Goal: Consume media (video, audio)

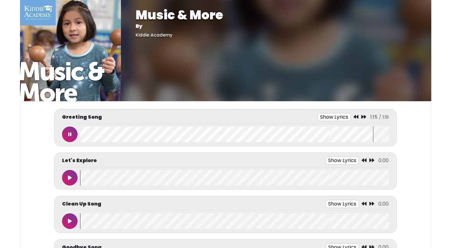
click at [73, 132] on button at bounding box center [70, 134] width 16 height 16
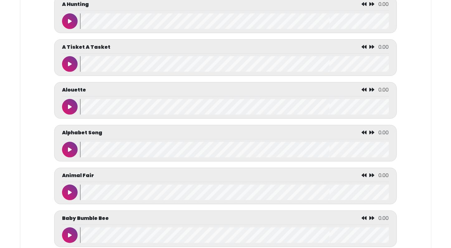
scroll to position [287, 0]
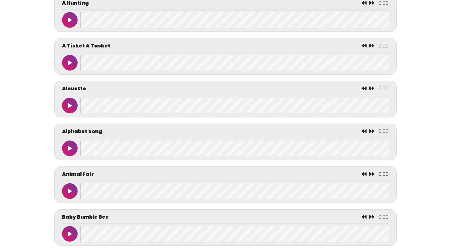
click at [75, 145] on button at bounding box center [70, 148] width 16 height 16
click at [72, 145] on button at bounding box center [70, 148] width 16 height 16
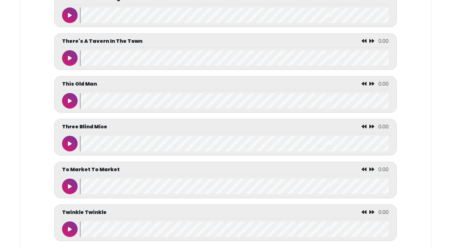
scroll to position [2857, 0]
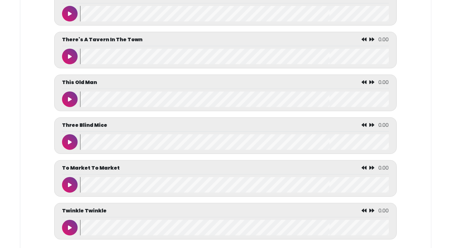
click at [69, 57] on icon at bounding box center [70, 56] width 4 height 5
click at [69, 57] on icon at bounding box center [69, 56] width 3 height 5
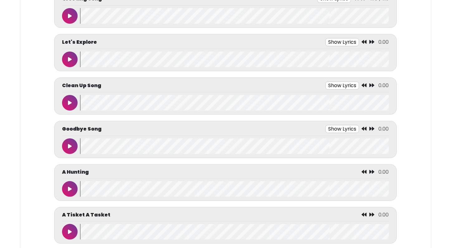
scroll to position [100, 0]
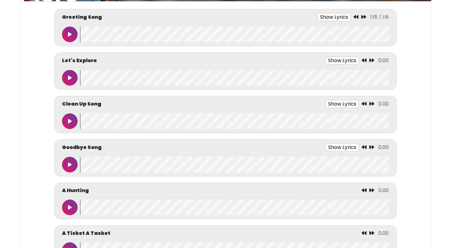
click at [70, 162] on icon at bounding box center [70, 164] width 4 height 5
click at [70, 162] on icon at bounding box center [69, 164] width 3 height 5
